Goal: Task Accomplishment & Management: Complete application form

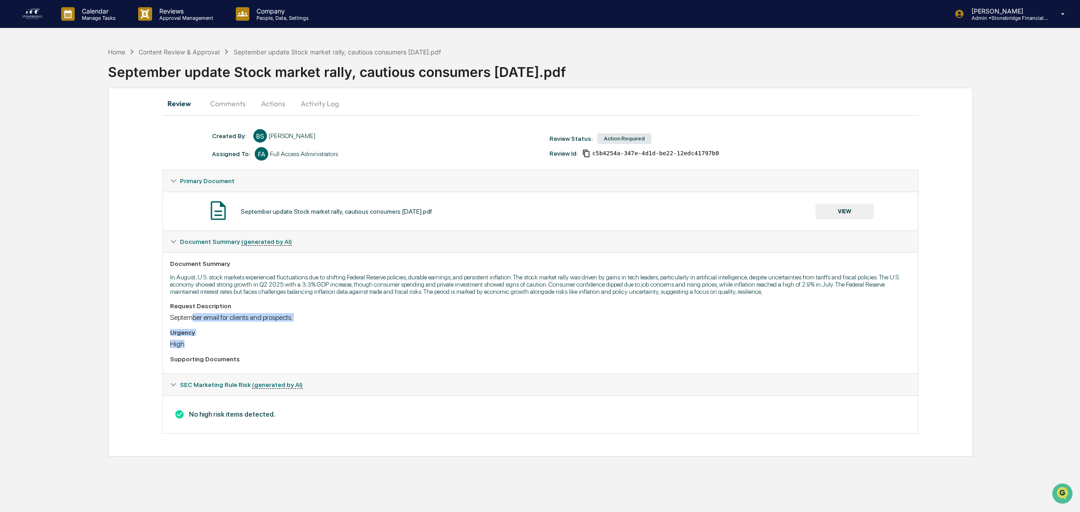
drag, startPoint x: 193, startPoint y: 322, endPoint x: 282, endPoint y: 342, distance: 91.3
click at [282, 342] on div "Request Description September email for clients and prospects. Urgency High Sup…" at bounding box center [540, 334] width 740 height 64
click at [282, 342] on div "Urgency High" at bounding box center [540, 338] width 740 height 19
drag, startPoint x: 215, startPoint y: 331, endPoint x: 201, endPoint y: 326, distance: 14.7
click at [201, 326] on div "Request Description September email for clients and prospects. Urgency High Sup…" at bounding box center [540, 334] width 740 height 64
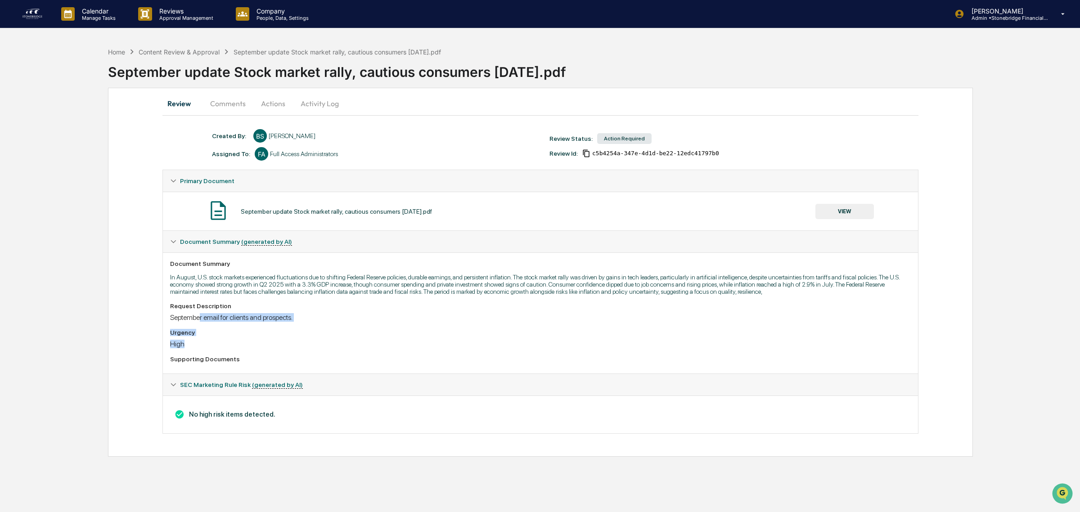
click at [201, 326] on div "Request Description September email for clients and prospects. Urgency High Sup…" at bounding box center [540, 334] width 740 height 64
drag, startPoint x: 184, startPoint y: 325, endPoint x: 257, endPoint y: 378, distance: 90.8
click at [258, 378] on div "Created By: ‎ ‎ BS [PERSON_NAME] Assigned To: FA Full Access Administrators Rev…" at bounding box center [540, 281] width 756 height 305
click at [237, 343] on div "Urgency High" at bounding box center [540, 338] width 740 height 19
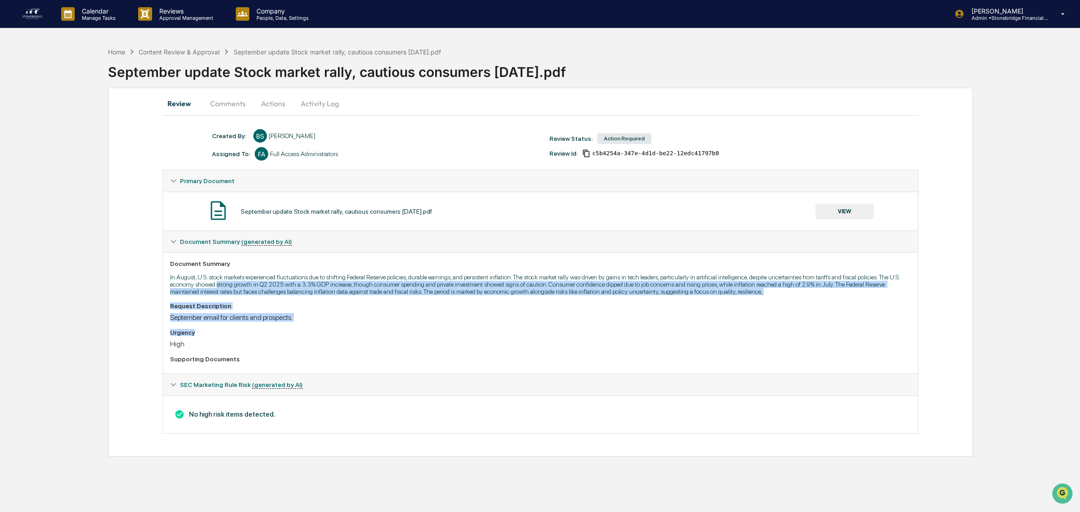
drag, startPoint x: 218, startPoint y: 284, endPoint x: 350, endPoint y: 340, distance: 142.5
click at [350, 340] on div "Document Summary In August, U.S. stock markets experienced fluctuations due to …" at bounding box center [540, 312] width 755 height 121
click at [350, 336] on div "Urgency" at bounding box center [540, 332] width 740 height 7
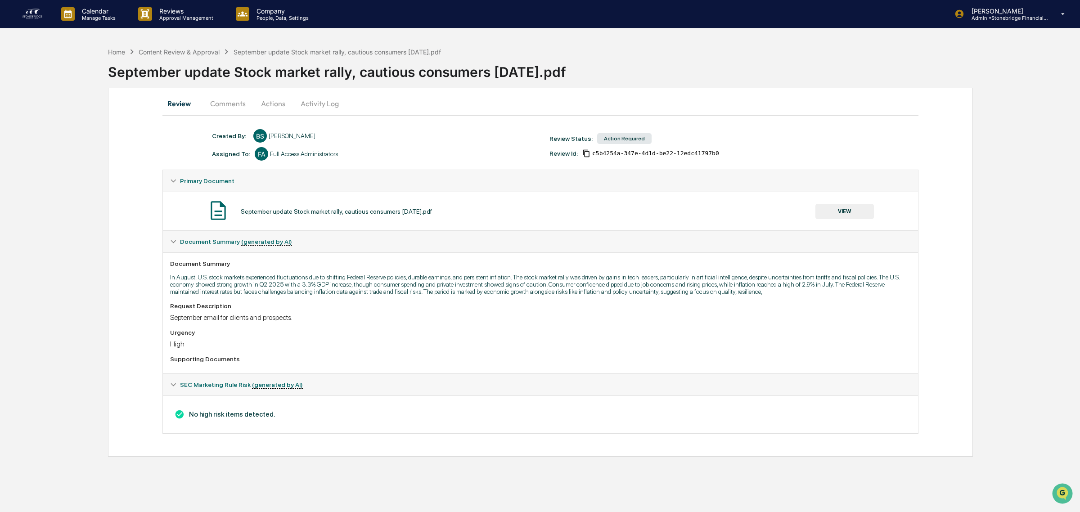
click at [871, 211] on button "VIEW" at bounding box center [844, 211] width 58 height 15
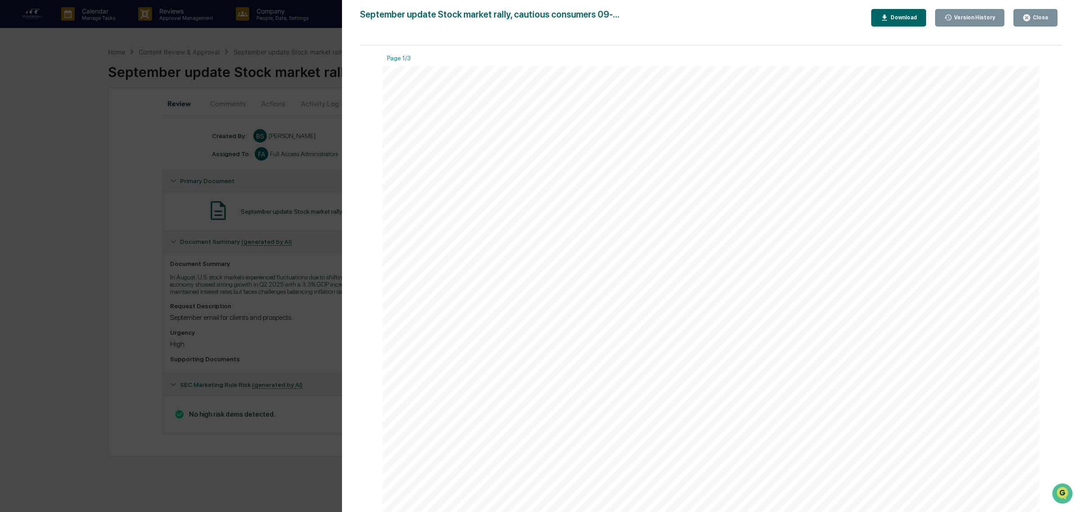
click at [908, 18] on div "Download" at bounding box center [902, 17] width 28 height 6
click at [794, 178] on div "Subject: September update: Stock market rally, cautious consumers first name, I…" at bounding box center [710, 491] width 657 height 850
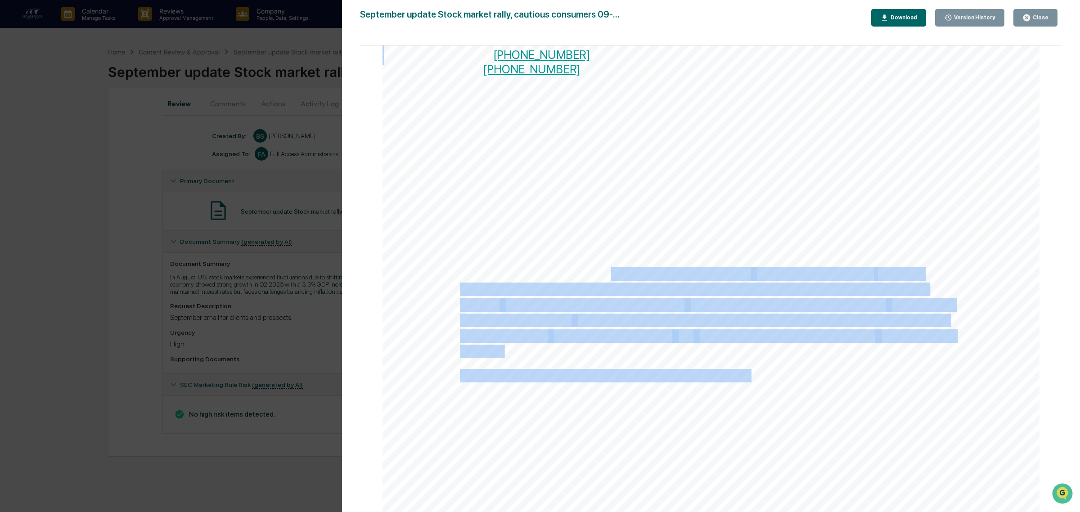
drag, startPoint x: 605, startPoint y: 270, endPoint x: 767, endPoint y: 353, distance: 182.5
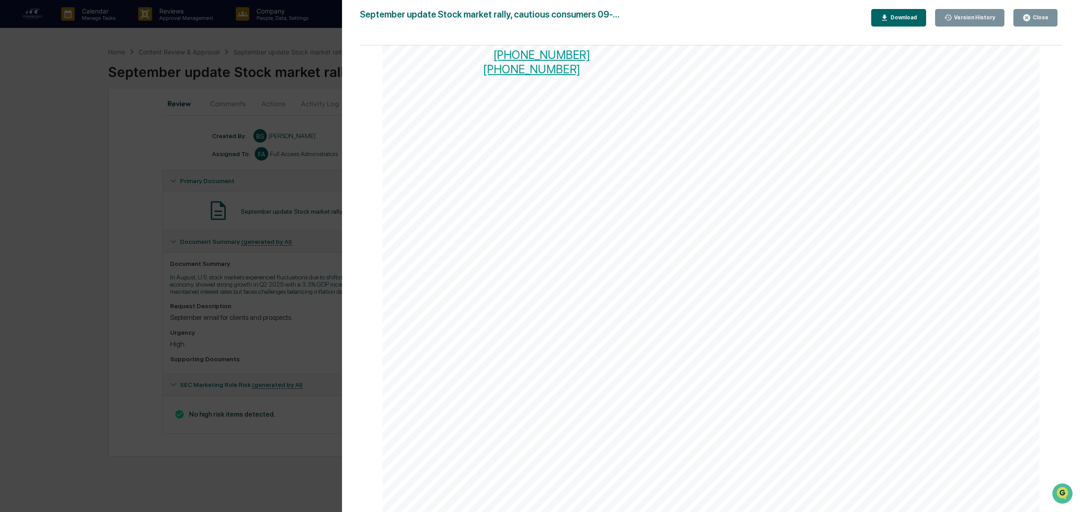
drag, startPoint x: 755, startPoint y: 348, endPoint x: 632, endPoint y: 303, distance: 130.8
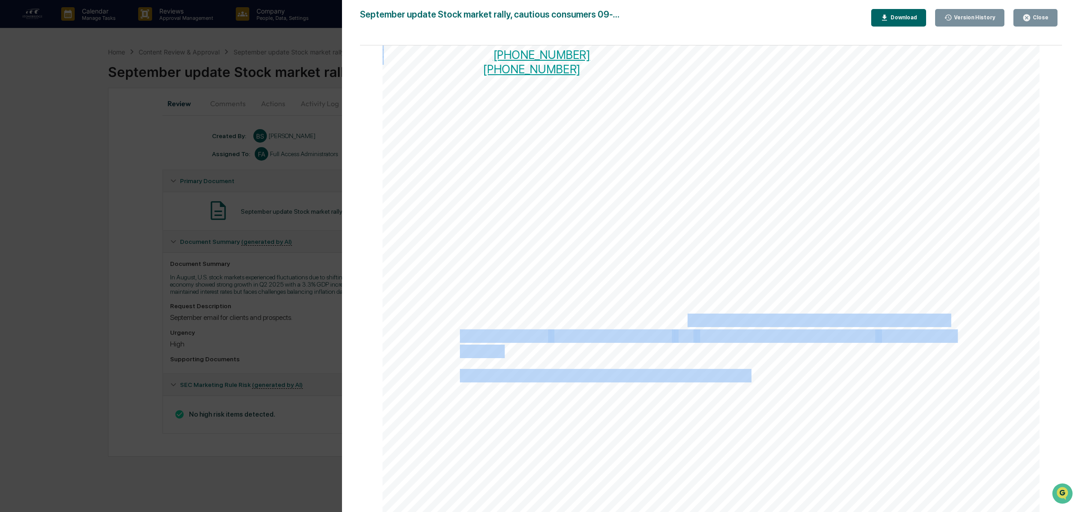
drag, startPoint x: 622, startPoint y: 295, endPoint x: 603, endPoint y: 282, distance: 22.3
click at [619, 294] on span "FINRA/SIPC. Advisory products and services offered by Investment Advisory Repre…" at bounding box center [693, 289] width 467 height 12
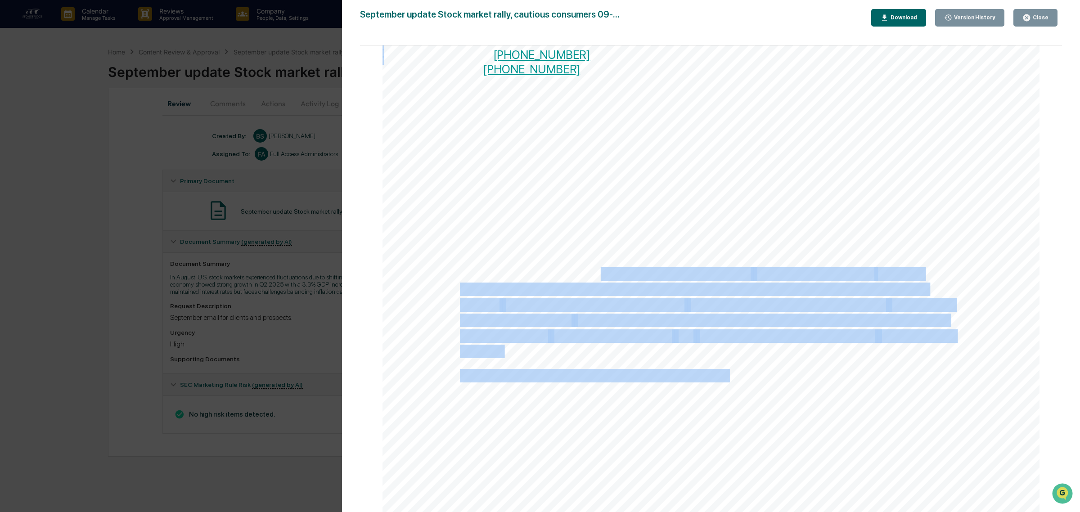
drag, startPoint x: 598, startPoint y: 279, endPoint x: 727, endPoint y: 371, distance: 158.4
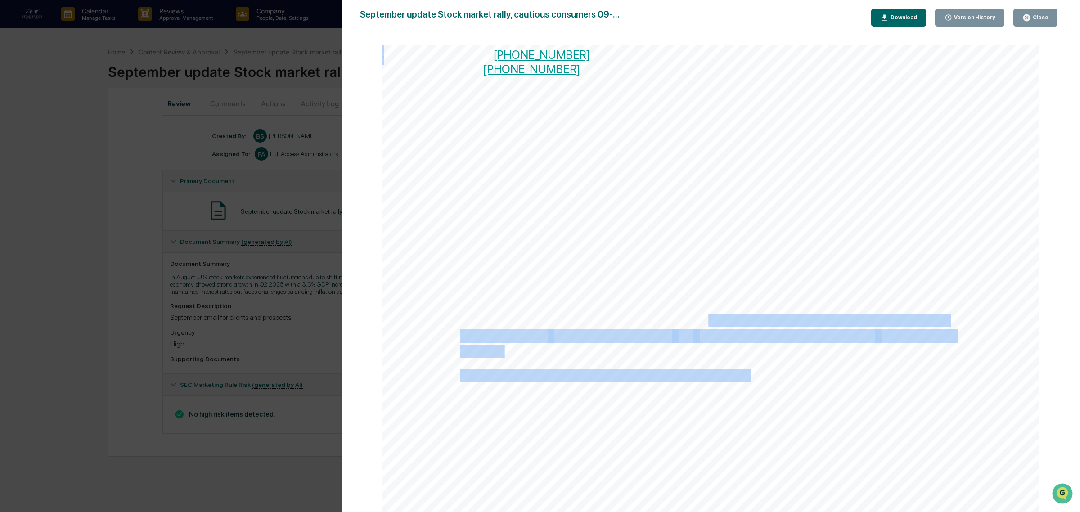
drag, startPoint x: 722, startPoint y: 342, endPoint x: 704, endPoint y: 318, distance: 30.6
click at [704, 318] on span "may transact business in states where it is registered, exempt or excluded" at bounding box center [761, 320] width 374 height 12
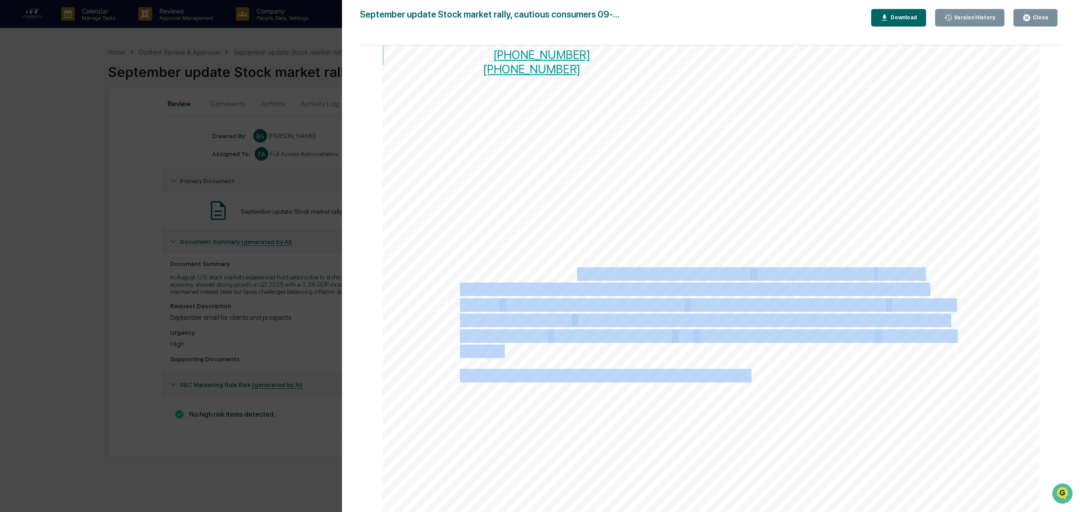
drag, startPoint x: 633, startPoint y: 285, endPoint x: 679, endPoint y: 355, distance: 84.5
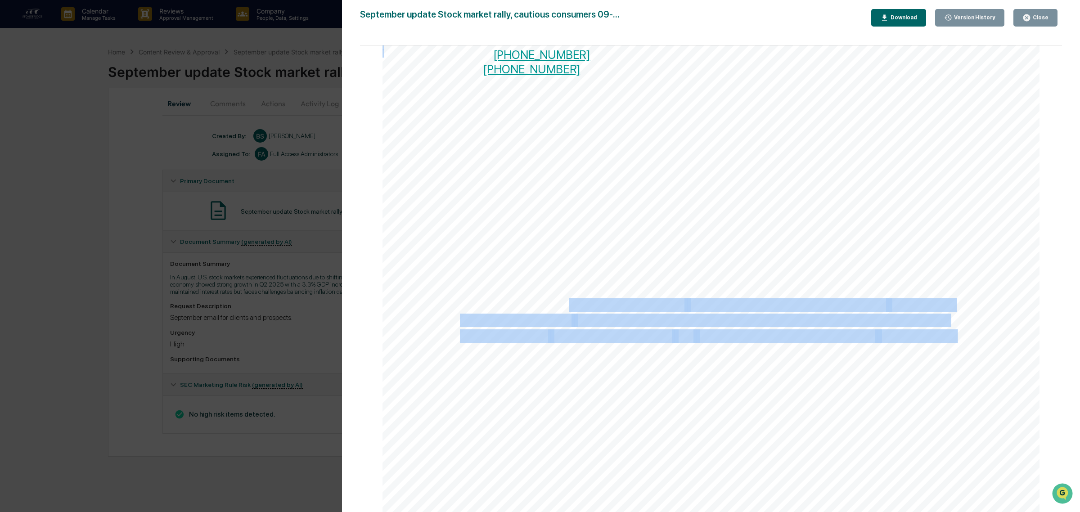
drag, startPoint x: 679, startPoint y: 355, endPoint x: 576, endPoint y: 305, distance: 115.3
click at [576, 305] on span "Stonebridge Financial Group, LLC," at bounding box center [593, 305] width 183 height 12
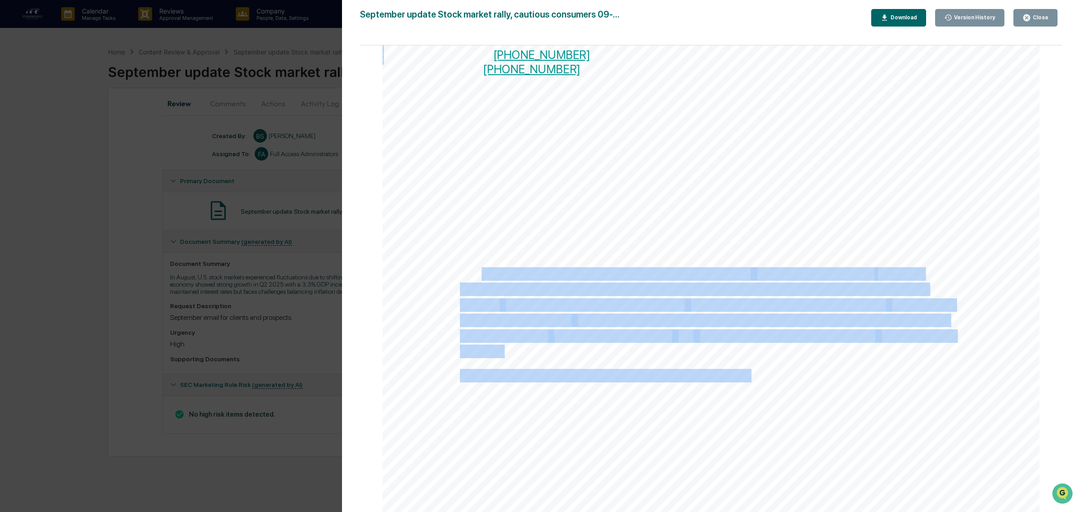
drag, startPoint x: 478, startPoint y: 273, endPoint x: 699, endPoint y: 367, distance: 239.6
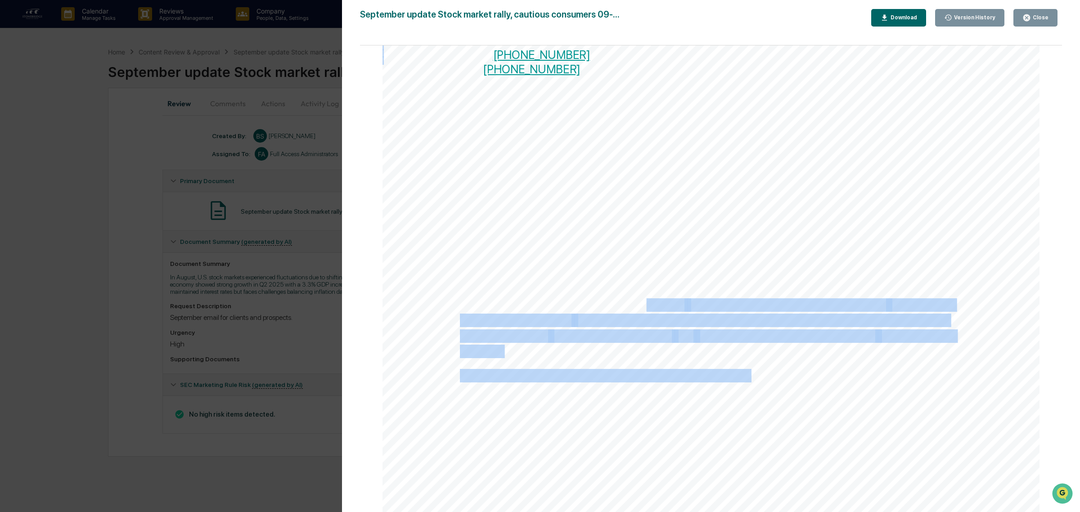
drag, startPoint x: 825, startPoint y: 414, endPoint x: 631, endPoint y: 306, distance: 222.7
click at [630, 305] on span "Stonebridge Financial Group, LLC," at bounding box center [593, 305] width 183 height 12
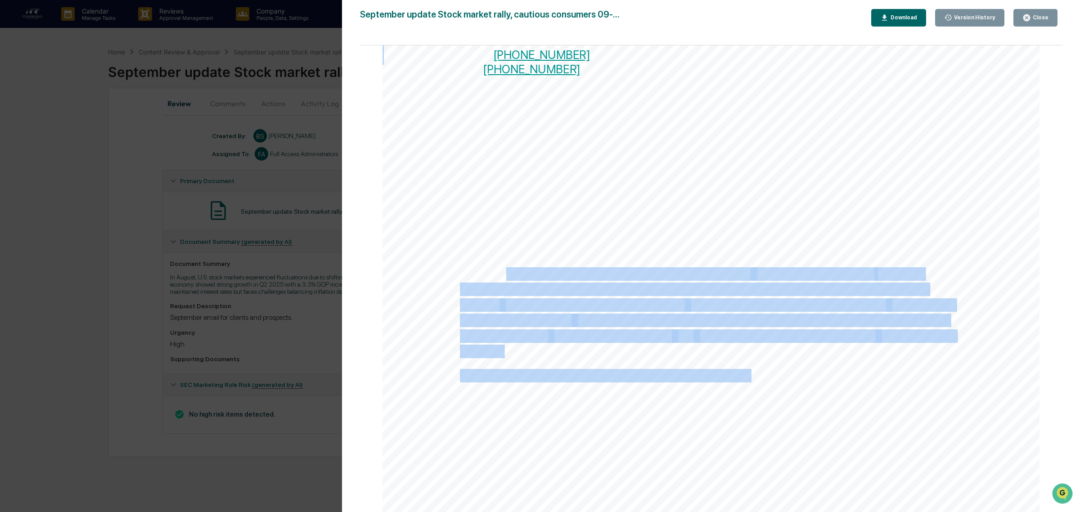
drag, startPoint x: 505, startPoint y: 269, endPoint x: 674, endPoint y: 368, distance: 195.3
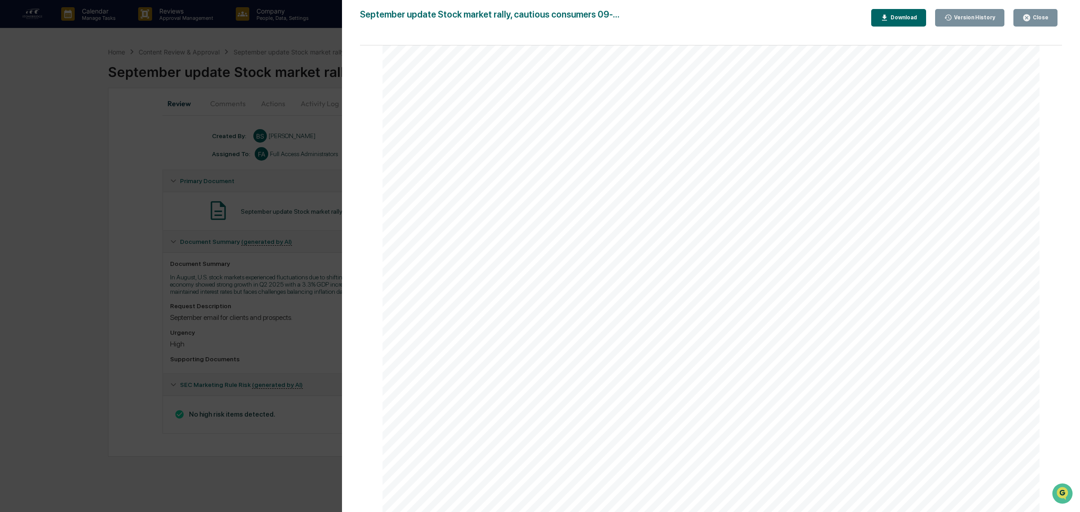
scroll to position [0, 0]
drag, startPoint x: 1046, startPoint y: 13, endPoint x: 1034, endPoint y: 34, distance: 23.8
click at [1046, 14] on button "Close" at bounding box center [1035, 18] width 44 height 18
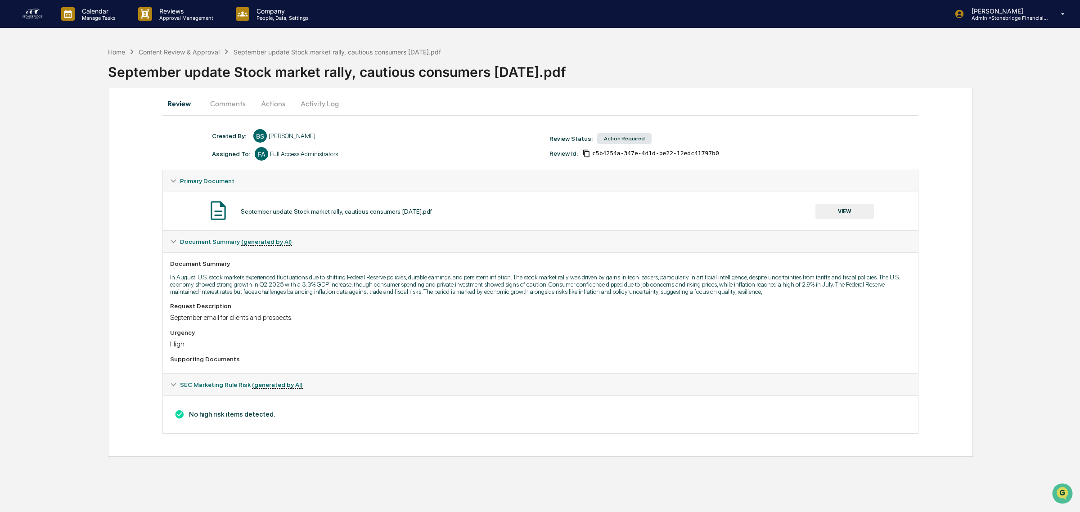
click at [219, 110] on button "Comments" at bounding box center [228, 104] width 50 height 22
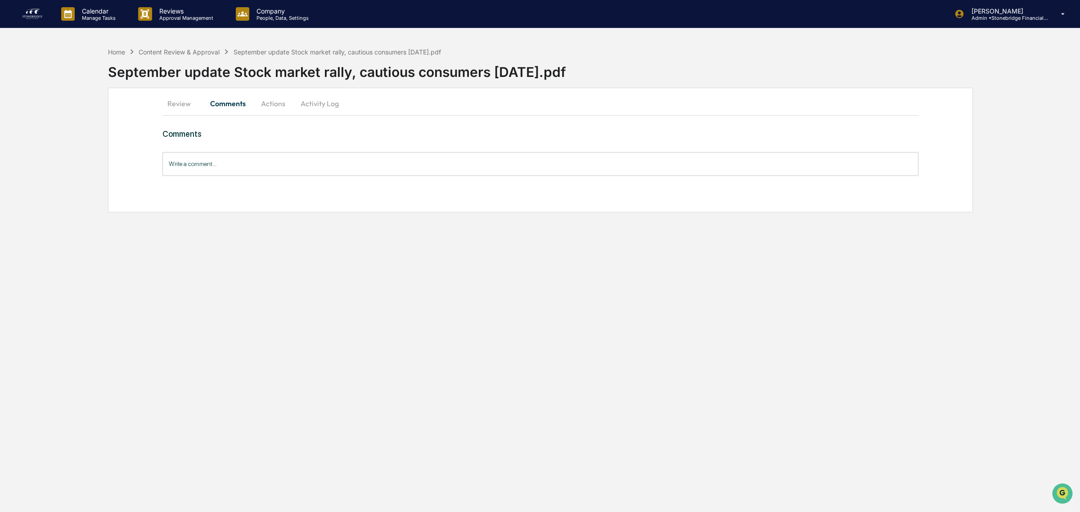
click at [280, 106] on button "Actions" at bounding box center [273, 104] width 40 height 22
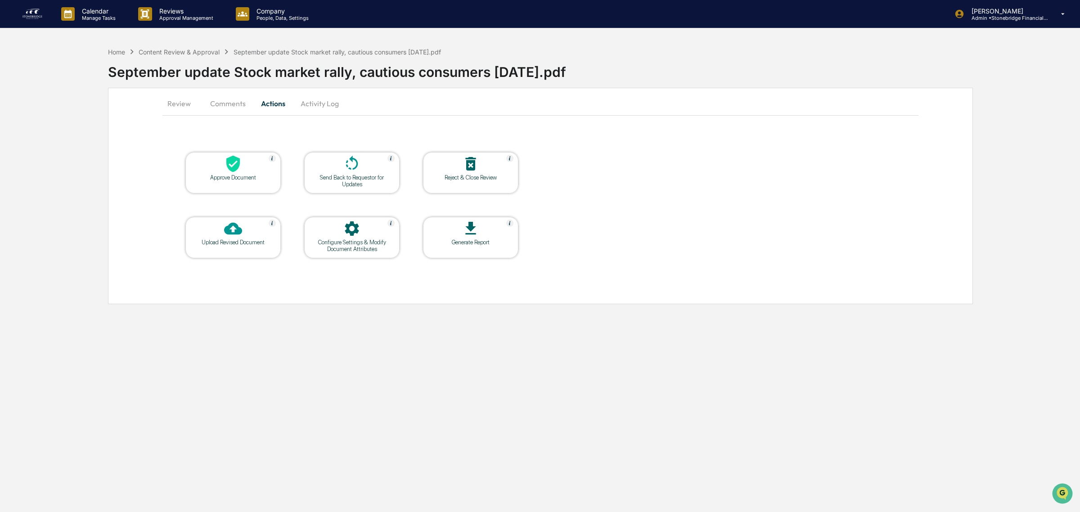
click at [245, 159] on div at bounding box center [233, 164] width 90 height 19
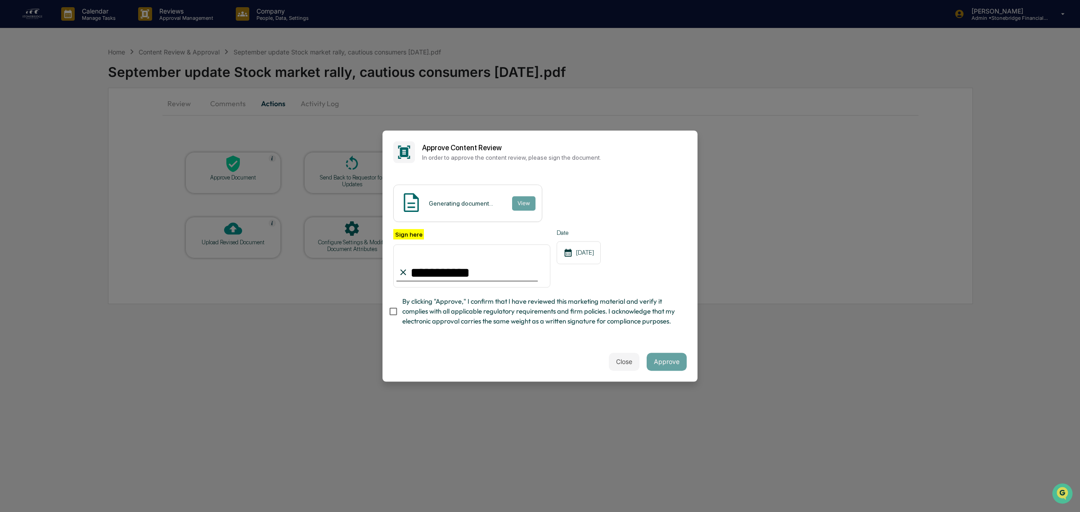
type input "**********"
click at [428, 325] on span "By clicking "Approve," I confirm that I have reviewed this marketing material a…" at bounding box center [540, 311] width 277 height 30
click at [529, 204] on button "View" at bounding box center [522, 203] width 23 height 14
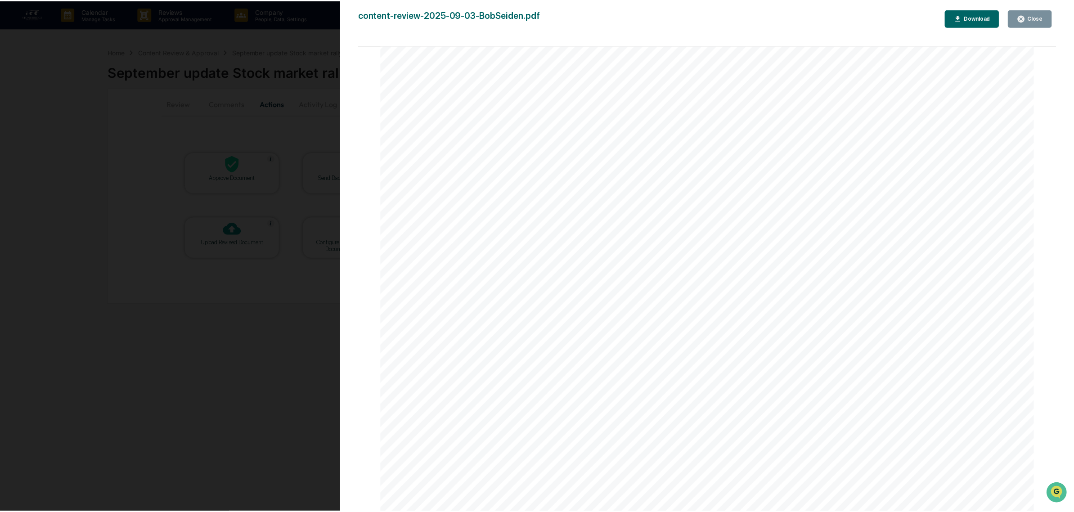
scroll to position [1687, 0]
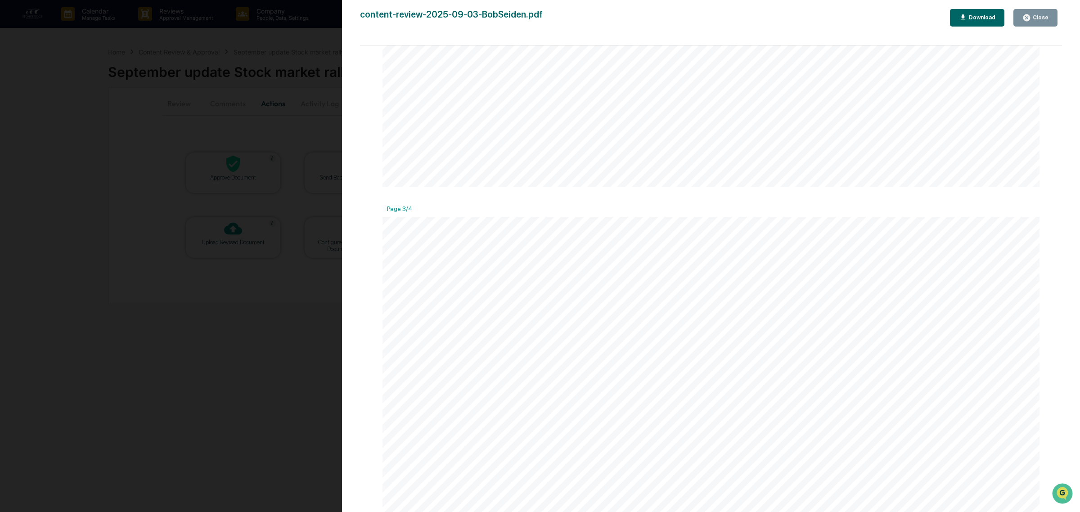
click at [1030, 23] on button "Close" at bounding box center [1035, 18] width 44 height 18
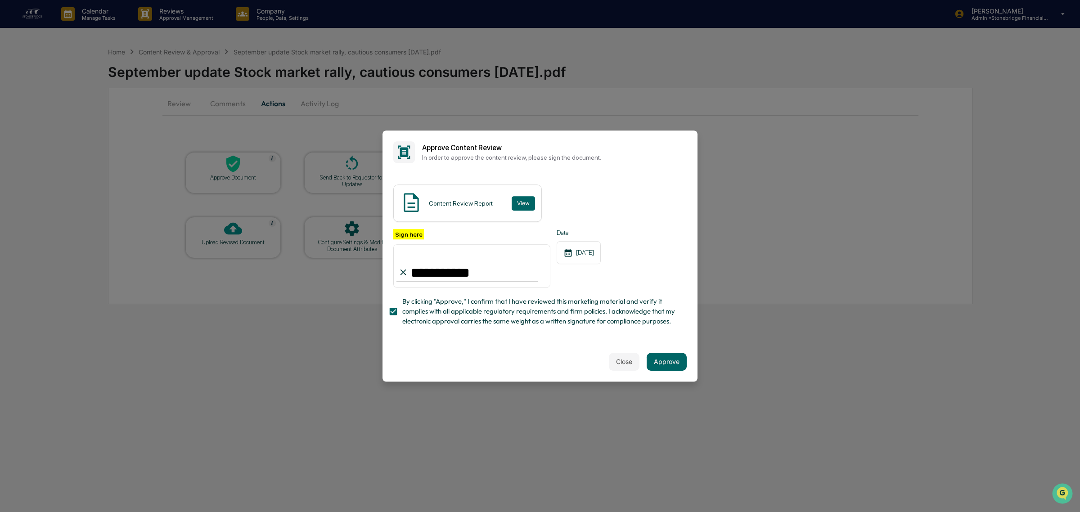
click at [547, 339] on div "**********" at bounding box center [539, 258] width 315 height 168
drag, startPoint x: 565, startPoint y: 318, endPoint x: 639, endPoint y: 320, distance: 74.2
click at [639, 320] on span "By clicking "Approve," I confirm that I have reviewed this marketing material a…" at bounding box center [540, 311] width 277 height 30
drag, startPoint x: 559, startPoint y: 306, endPoint x: 505, endPoint y: 315, distance: 54.7
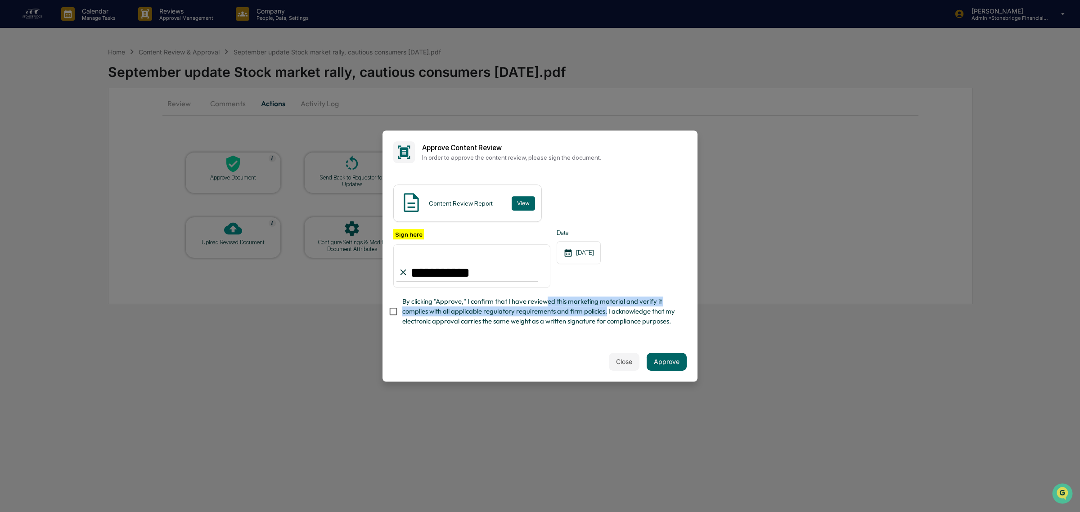
click at [607, 315] on span "By clicking "Approve," I confirm that I have reviewed this marketing material a…" at bounding box center [540, 311] width 277 height 30
click at [473, 316] on span "By clicking "Approve," I confirm that I have reviewed this marketing material a…" at bounding box center [540, 311] width 277 height 30
click at [664, 358] on button "Approve" at bounding box center [666, 362] width 40 height 18
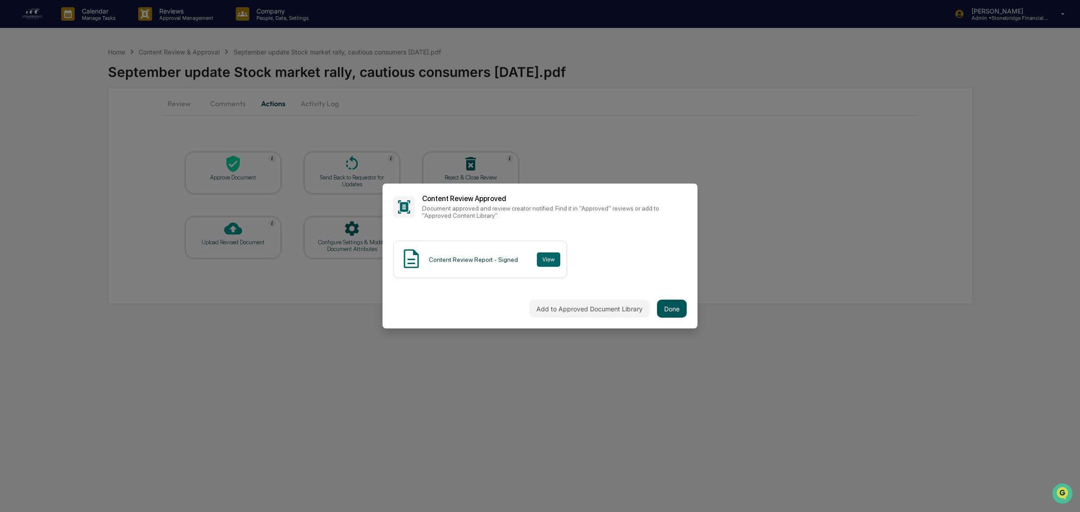
click at [677, 313] on button "Done" at bounding box center [672, 309] width 30 height 18
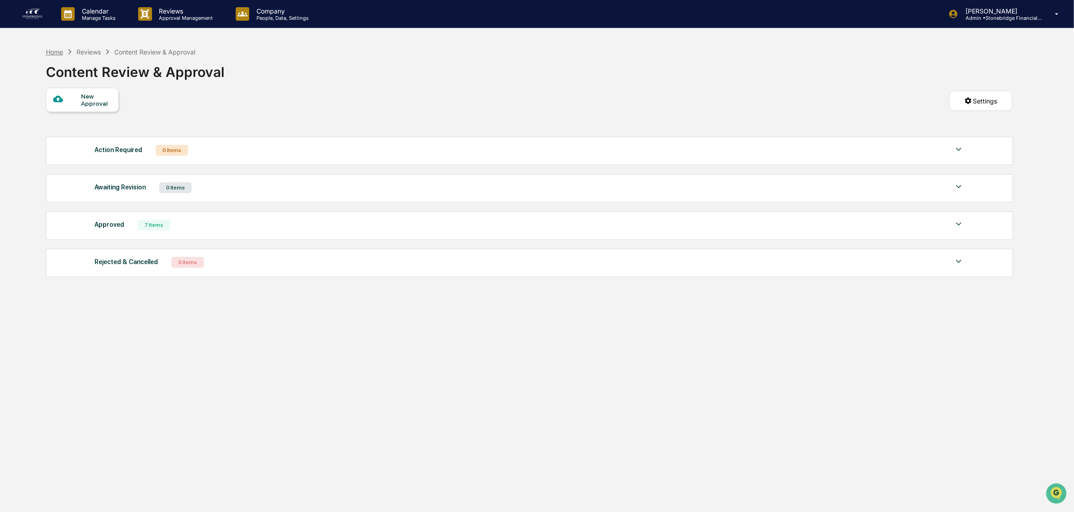
click at [60, 52] on div "Home" at bounding box center [54, 52] width 17 height 8
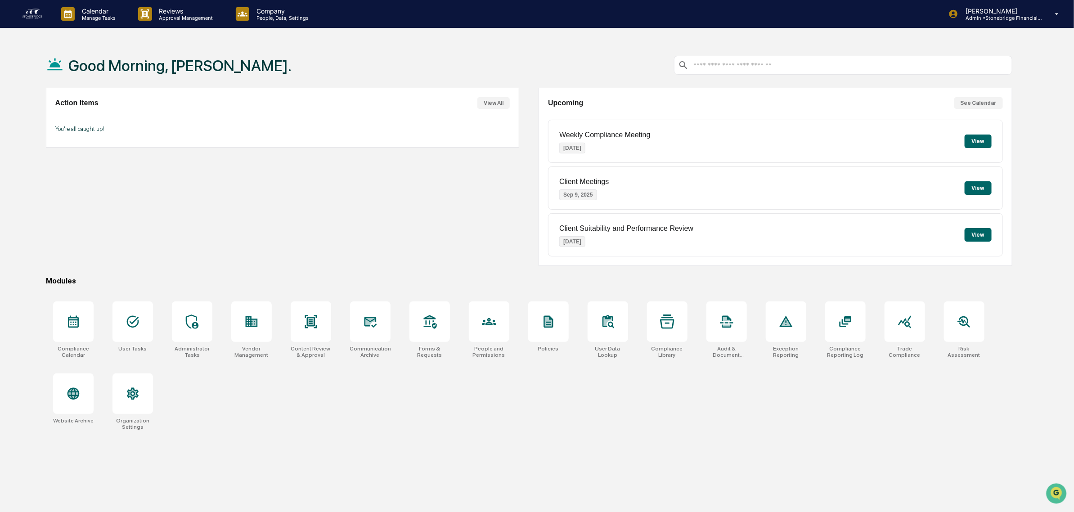
click at [441, 430] on div "Compliance Calendar User Tasks Administrator Tasks Vendor Management Content Re…" at bounding box center [529, 365] width 966 height 139
